Goal: Task Accomplishment & Management: Use online tool/utility

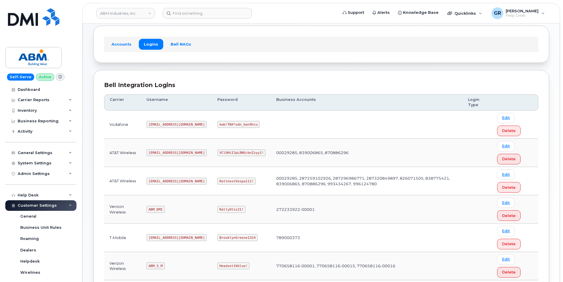
scroll to position [59, 0]
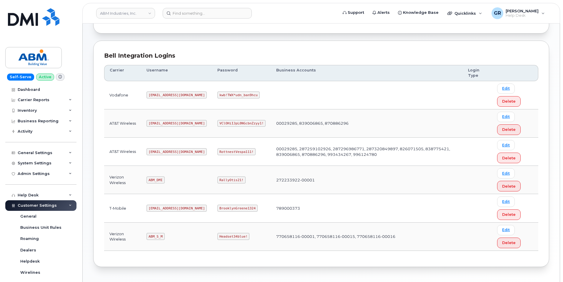
click at [217, 150] on code "RottnestVespa111!" at bounding box center [236, 151] width 38 height 7
copy code "RottnestVespa111!"
click at [153, 181] on code "ABM_DMI" at bounding box center [155, 179] width 18 height 7
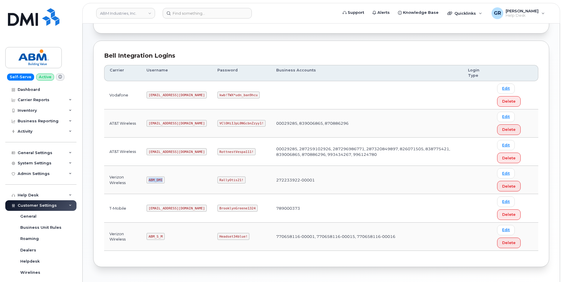
click at [153, 180] on code "ABM_DMI" at bounding box center [155, 179] width 18 height 7
copy code "ABM_DMI"
click at [217, 180] on code "RallyOtis21!" at bounding box center [231, 179] width 28 height 7
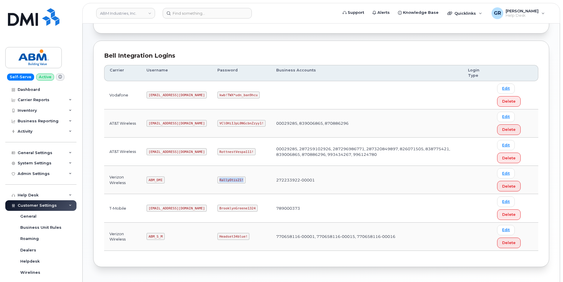
click at [217, 180] on code "RallyOtis21!" at bounding box center [231, 179] width 28 height 7
copy code "RallyOtis21!"
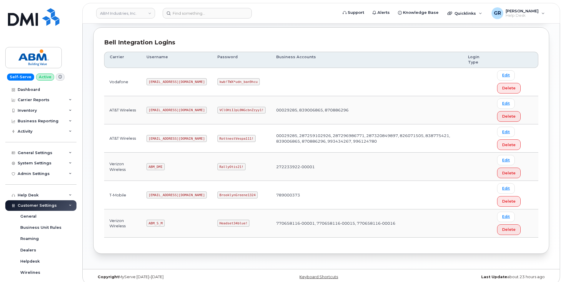
scroll to position [78, 0]
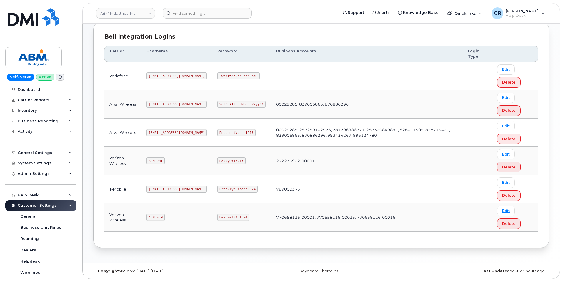
click at [158, 218] on code "ABM_S_M" at bounding box center [155, 217] width 18 height 7
copy code "ABM_S_M"
click at [217, 214] on code "Headset34blue!" at bounding box center [233, 217] width 32 height 7
drag, startPoint x: 212, startPoint y: 216, endPoint x: 210, endPoint y: 214, distance: 3.2
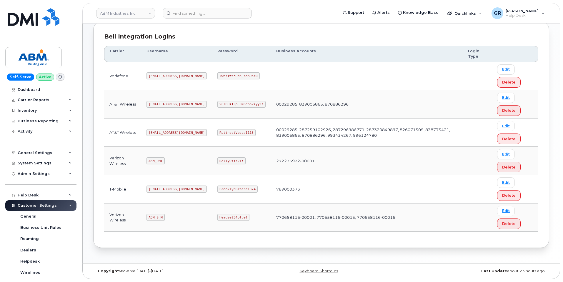
click at [217, 214] on code "Headset34blue!" at bounding box center [233, 217] width 32 height 7
click at [217, 216] on code "Headset34blue!" at bounding box center [233, 217] width 32 height 7
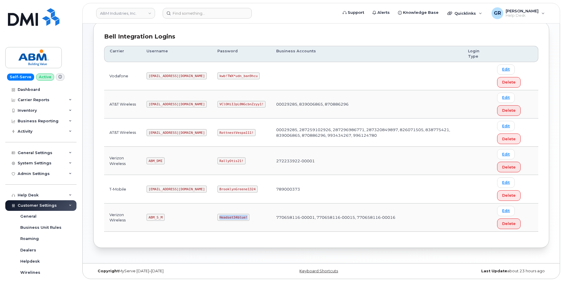
copy code "Headset34blue!"
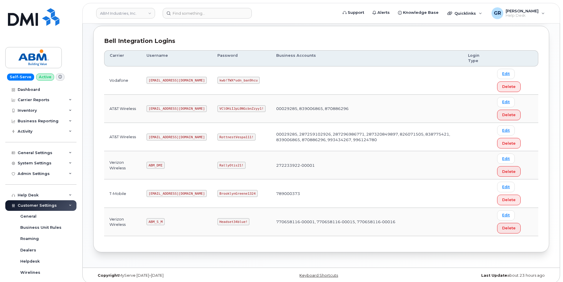
scroll to position [78, 0]
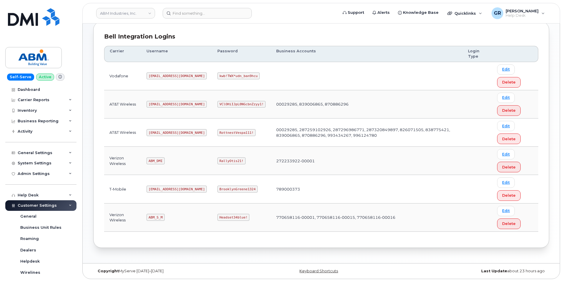
click at [158, 217] on code "ABM_S_M" at bounding box center [155, 217] width 18 height 7
copy code "ABM_S_M"
click at [217, 215] on code "Headset34blue!" at bounding box center [233, 217] width 32 height 7
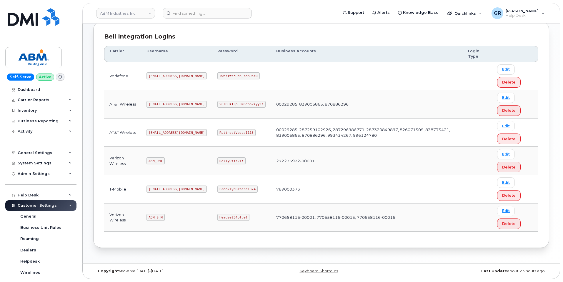
click at [217, 220] on code "Headset34blue!" at bounding box center [233, 217] width 32 height 7
click at [217, 215] on code "Headset34blue!" at bounding box center [233, 217] width 32 height 7
copy code "Headset34blue!"
